Goal: Navigation & Orientation: Find specific page/section

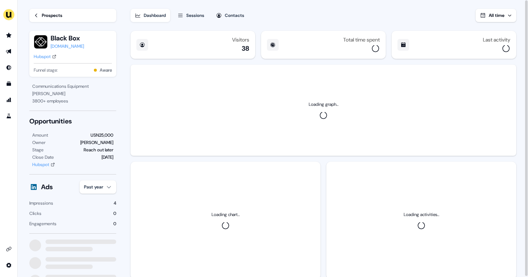
click at [54, 14] on div "Prospects" at bounding box center [52, 15] width 21 height 7
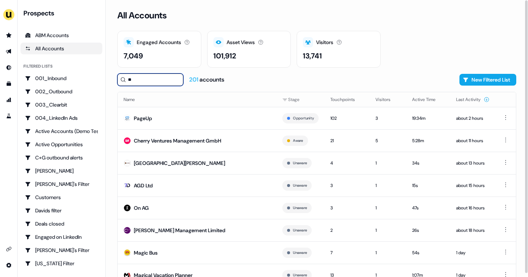
click at [132, 83] on input "**" at bounding box center [150, 79] width 66 height 12
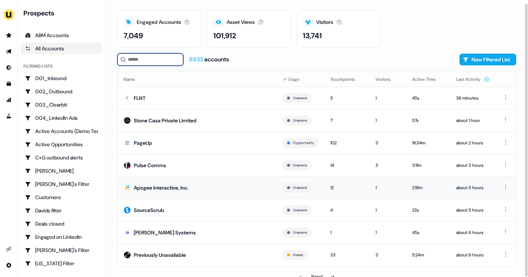
scroll to position [27, 0]
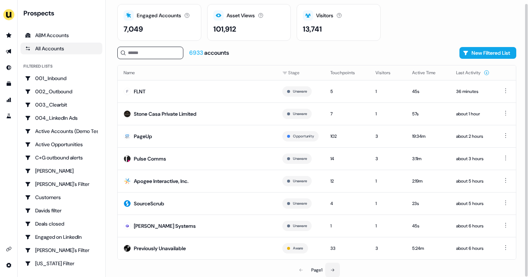
click at [334, 270] on icon at bounding box center [333, 269] width 4 height 4
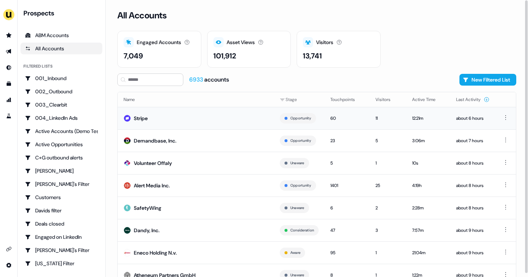
click at [216, 113] on td "Stripe" at bounding box center [196, 118] width 156 height 22
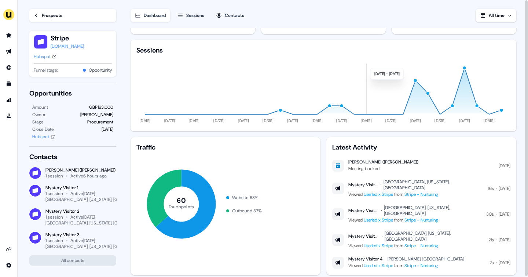
scroll to position [25, 0]
click at [55, 17] on div "Prospects" at bounding box center [52, 15] width 21 height 7
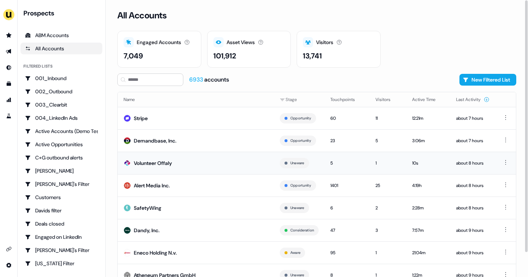
scroll to position [27, 0]
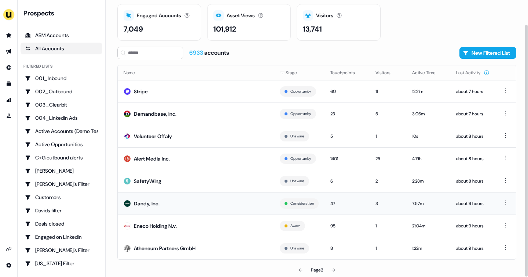
click at [132, 203] on div "Dandy, Inc." at bounding box center [142, 203] width 36 height 7
